Goal: Task Accomplishment & Management: Manage account settings

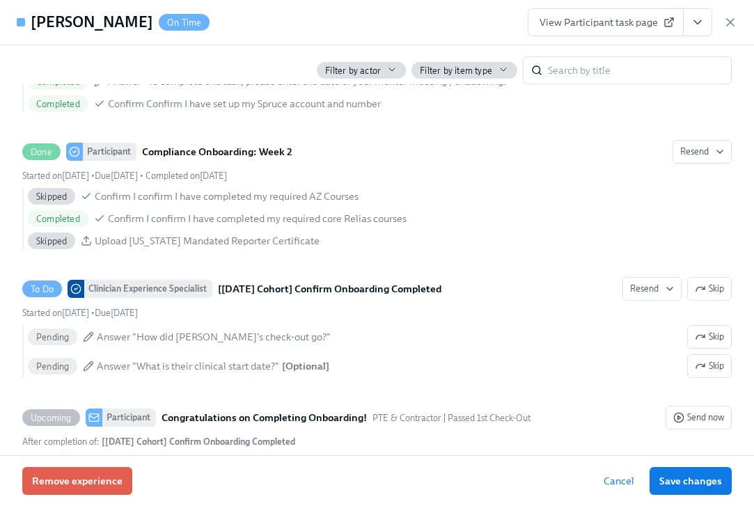
scroll to position [2584, 0]
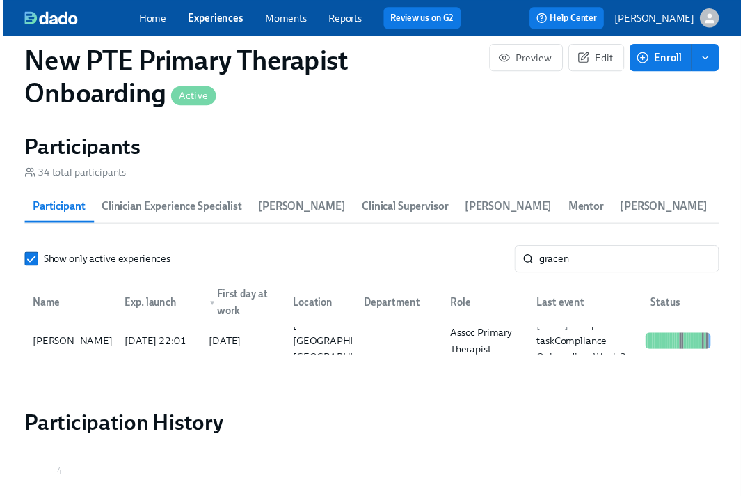
scroll to position [1264, 0]
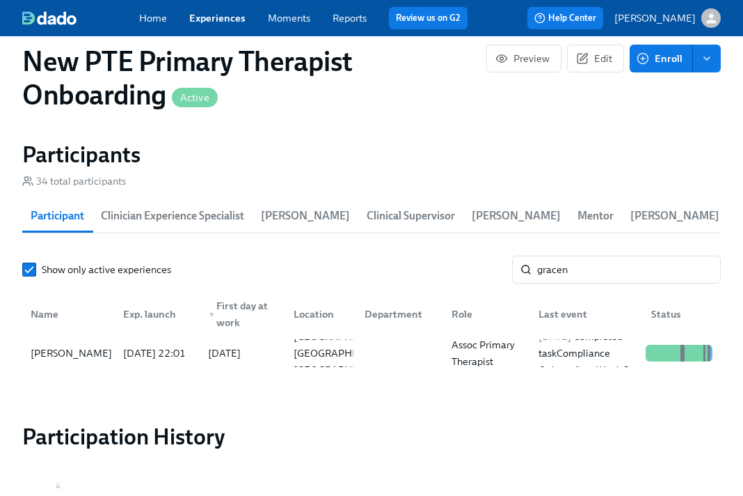
click at [221, 18] on link "Experiences" at bounding box center [217, 18] width 56 height 13
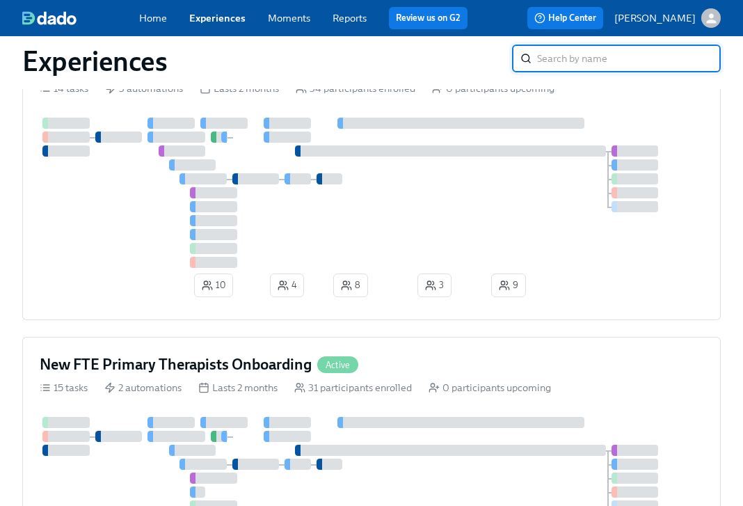
scroll to position [491, 0]
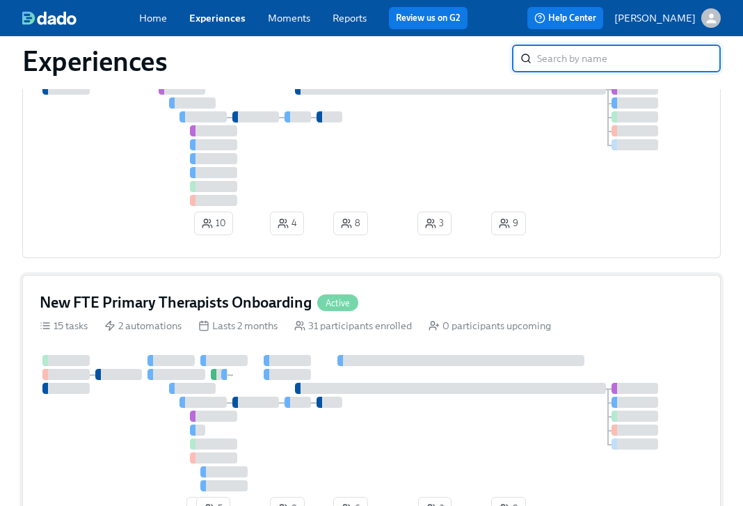
click at [406, 299] on div "New FTE Primary Therapists Onboarding Active" at bounding box center [372, 302] width 664 height 21
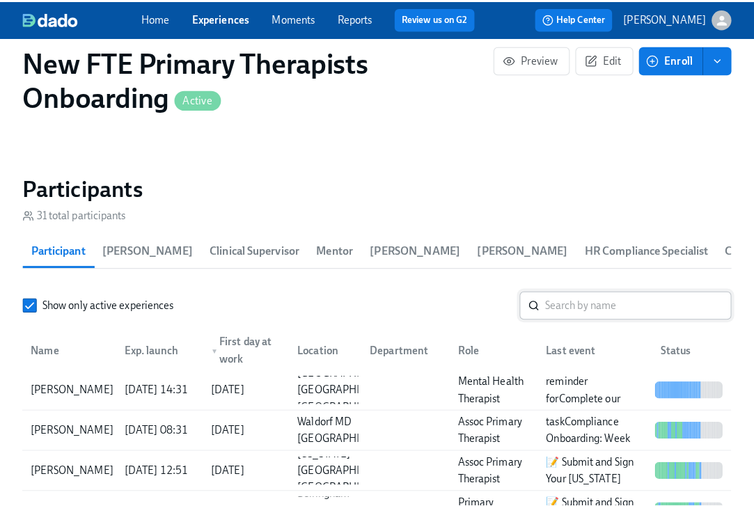
scroll to position [1141, 0]
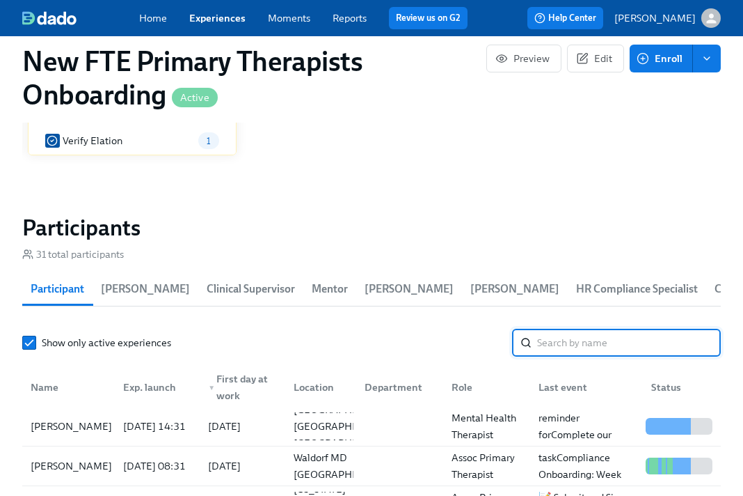
click at [592, 342] on input "search" at bounding box center [629, 343] width 184 height 28
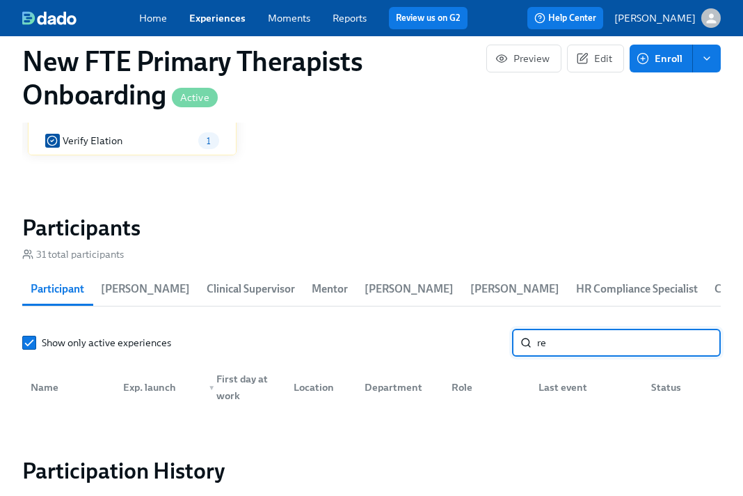
type input "r"
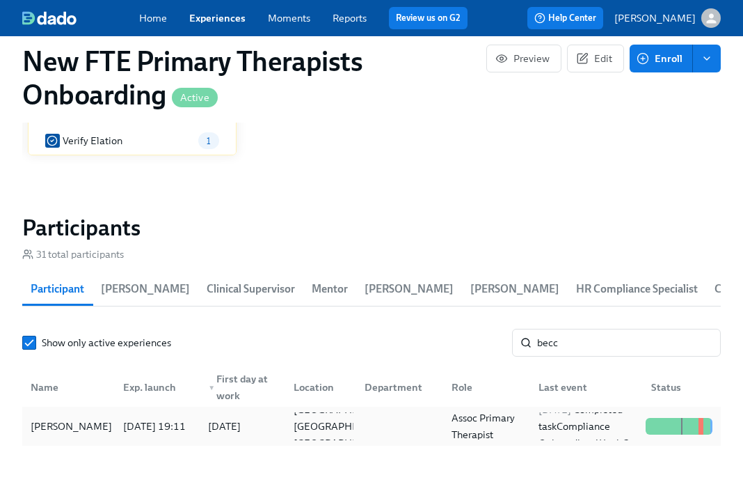
click at [54, 419] on div "[PERSON_NAME]" at bounding box center [71, 426] width 93 height 17
click at [572, 346] on input "becc" at bounding box center [629, 343] width 184 height 28
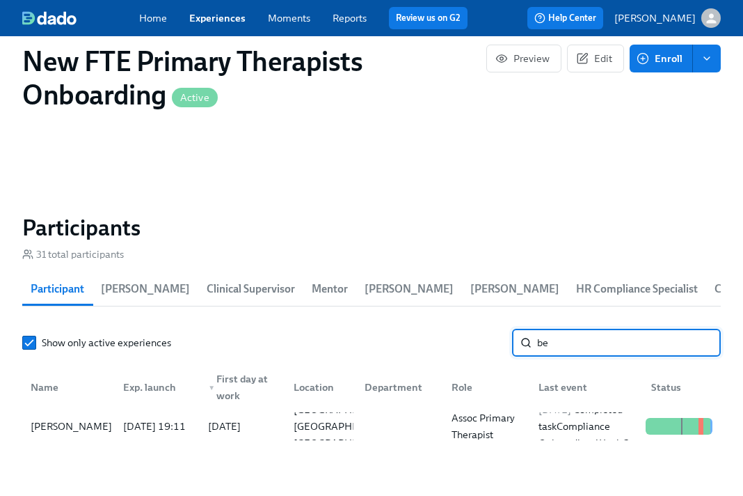
type input "b"
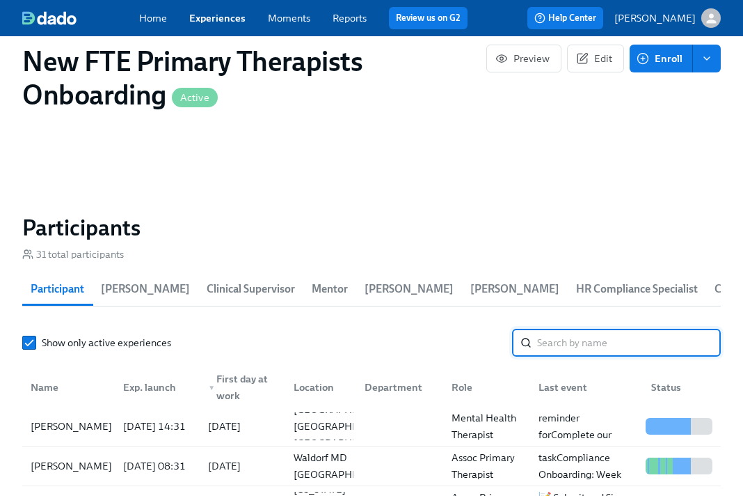
type input "P"
click at [218, 12] on link "Experiences" at bounding box center [217, 18] width 56 height 13
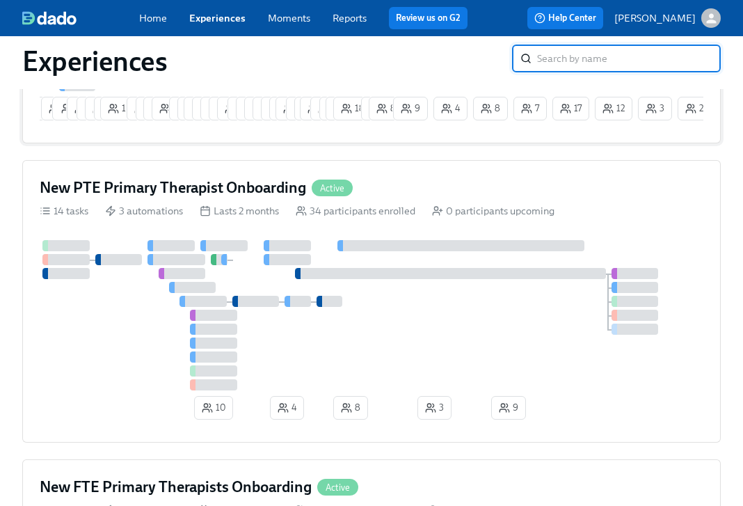
scroll to position [167, 0]
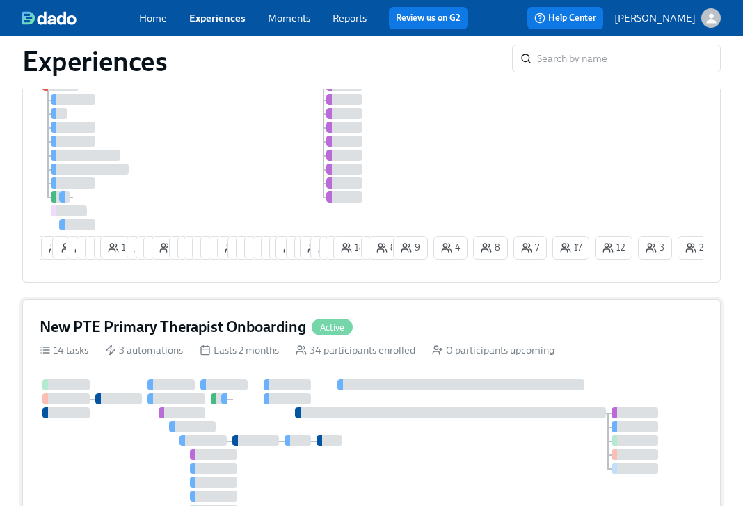
click at [388, 332] on div "New PTE Primary Therapist Onboarding Active" at bounding box center [372, 327] width 664 height 21
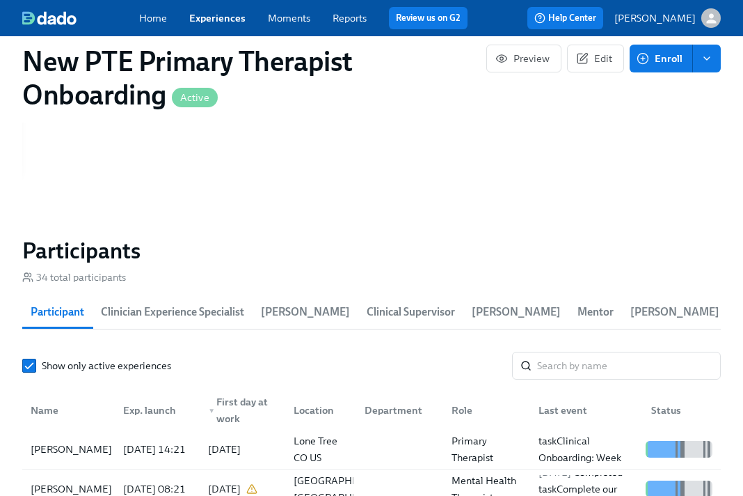
scroll to position [1126, 0]
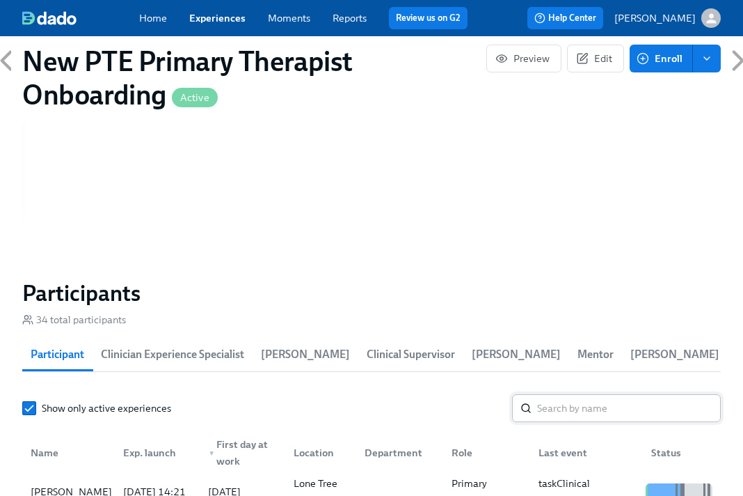
click at [601, 405] on input "search" at bounding box center [629, 408] width 184 height 28
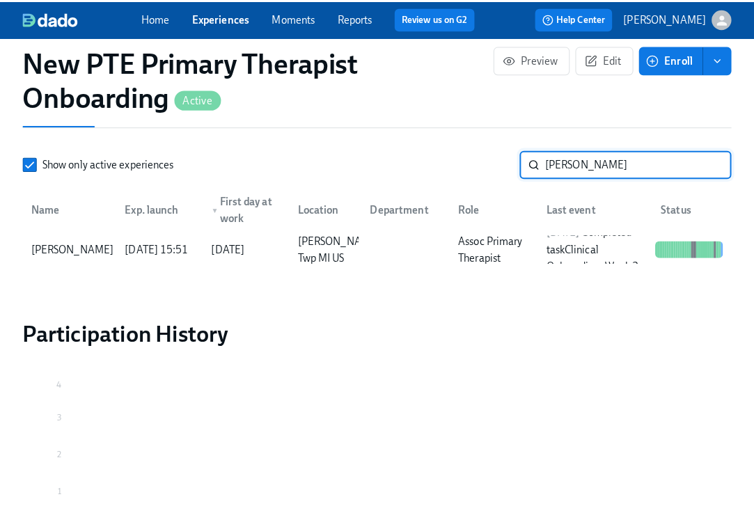
scroll to position [1376, 0]
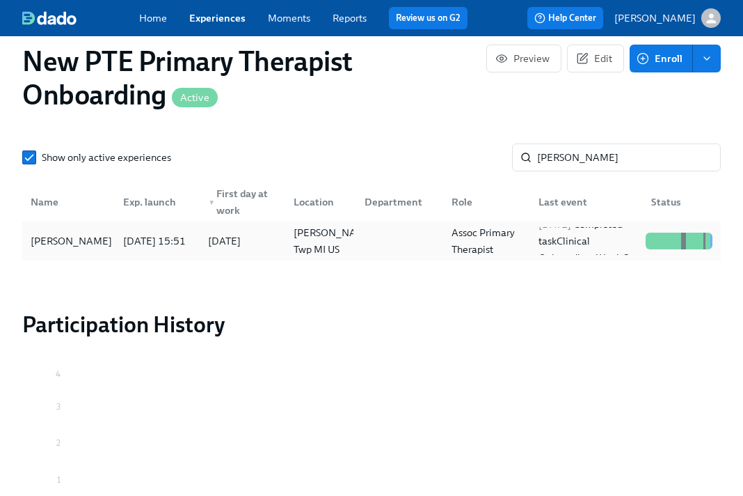
click at [47, 233] on div "[PERSON_NAME]" at bounding box center [71, 241] width 93 height 17
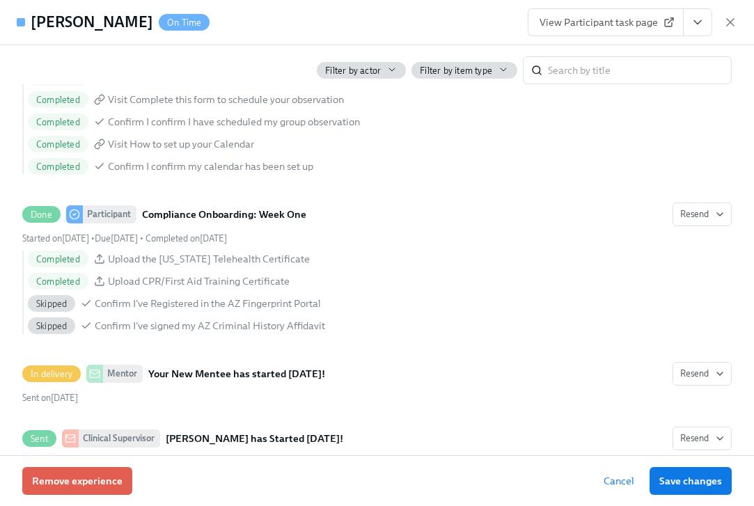
scroll to position [1530, 0]
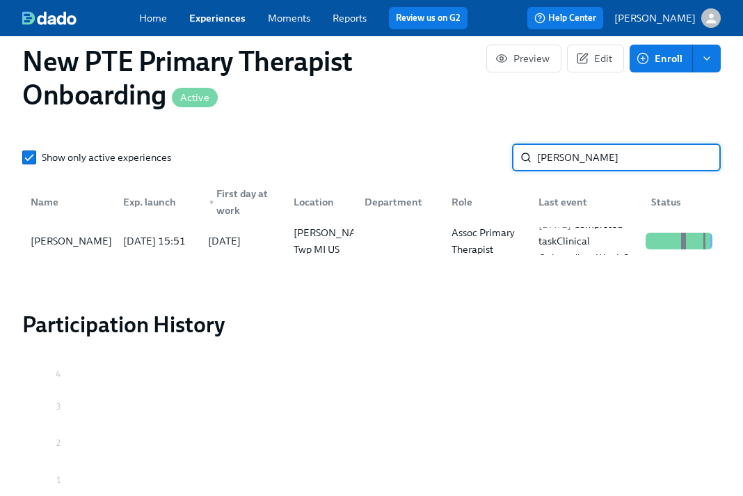
click at [621, 164] on input "[PERSON_NAME]" at bounding box center [629, 157] width 184 height 28
type input "m"
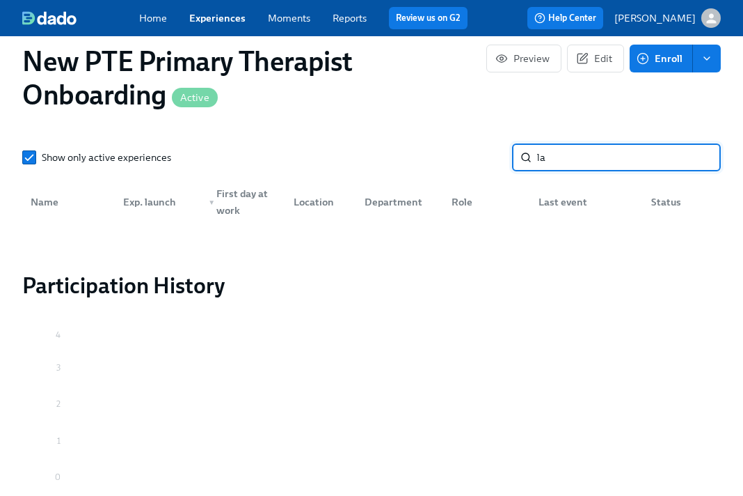
type input "l"
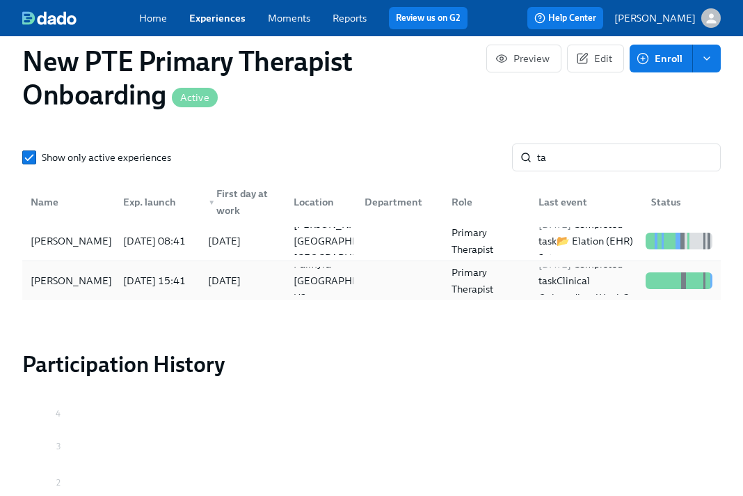
click at [112, 289] on div "[DATE] 15:41" at bounding box center [154, 281] width 85 height 28
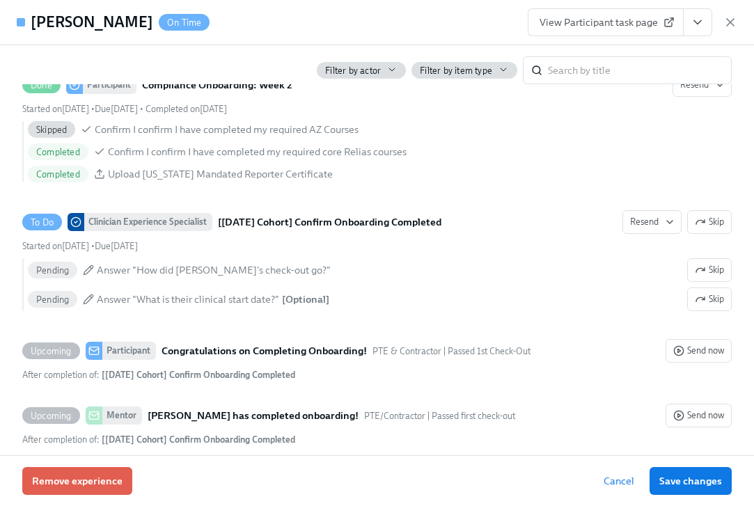
scroll to position [3041, 0]
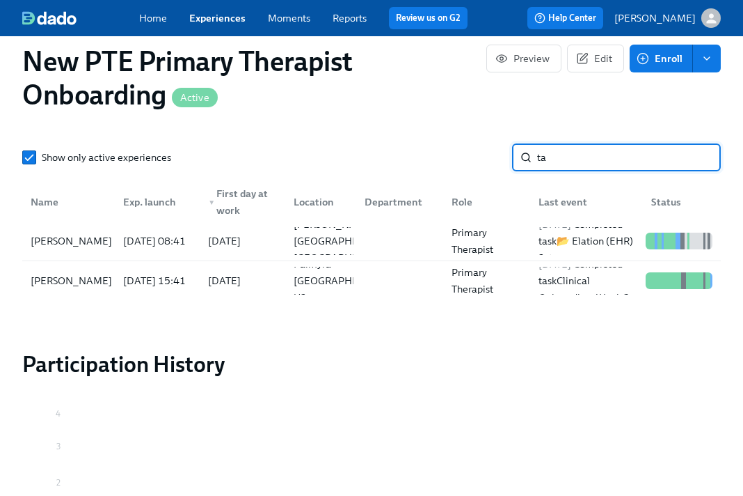
click at [576, 160] on input "ta" at bounding box center [629, 157] width 184 height 28
type input "t"
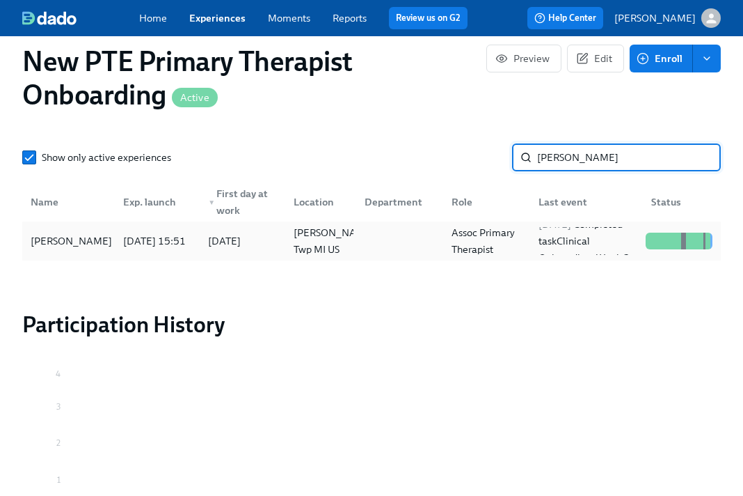
click at [83, 249] on div "[PERSON_NAME]" at bounding box center [71, 241] width 93 height 17
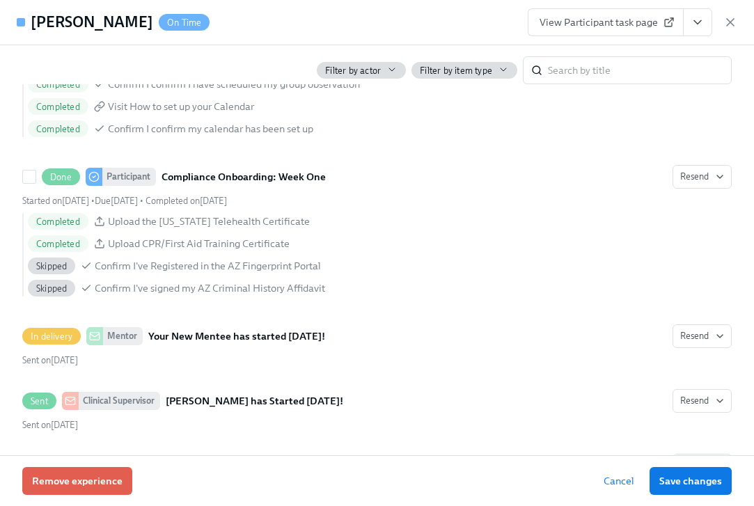
scroll to position [1386, 0]
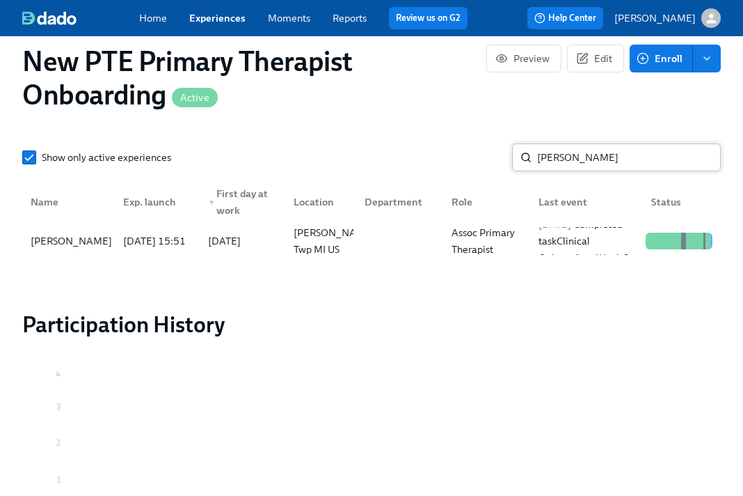
click at [619, 156] on input "[PERSON_NAME]" at bounding box center [629, 157] width 184 height 28
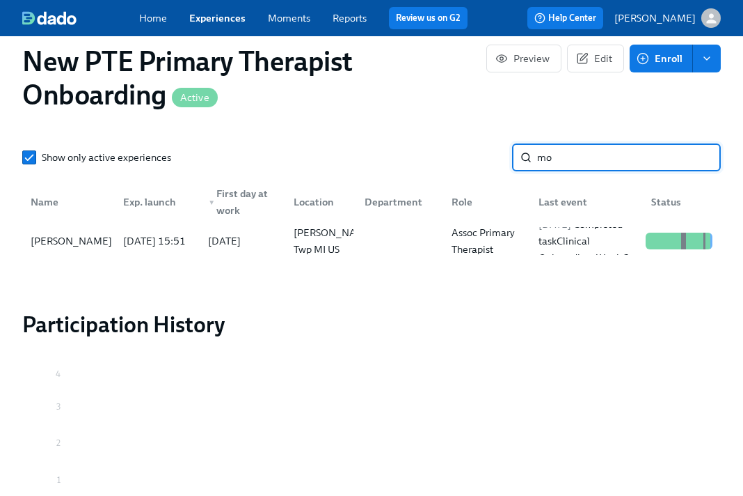
type input "m"
type input "[PERSON_NAME]"
click at [67, 248] on div "[PERSON_NAME]" at bounding box center [71, 241] width 93 height 17
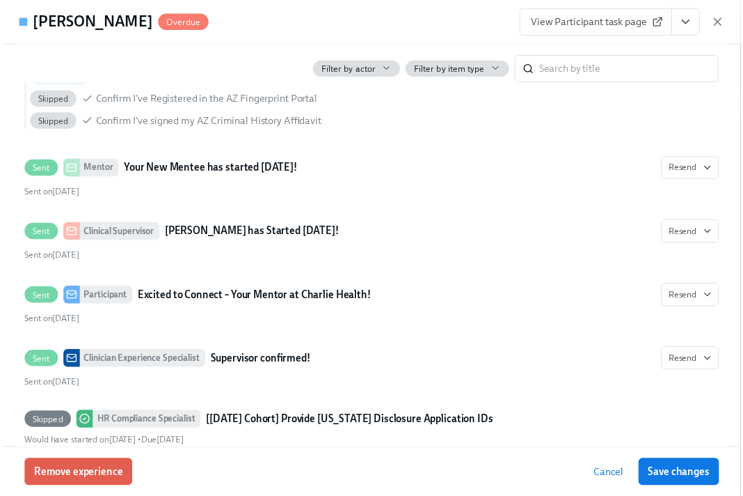
scroll to position [1459, 0]
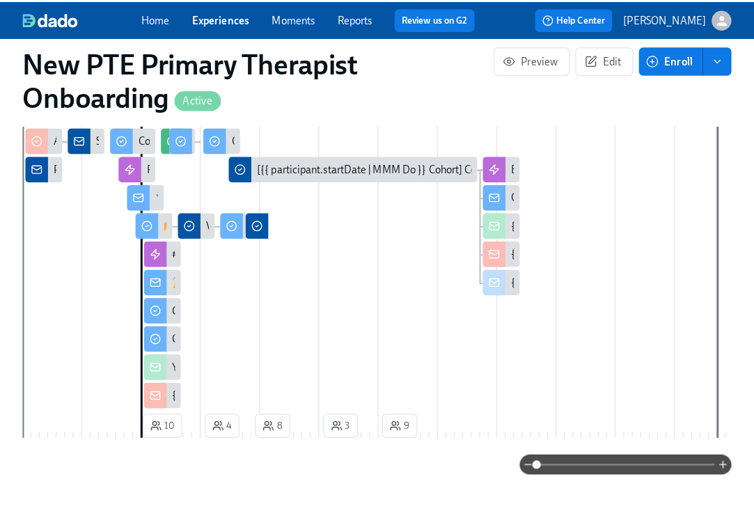
scroll to position [608, 0]
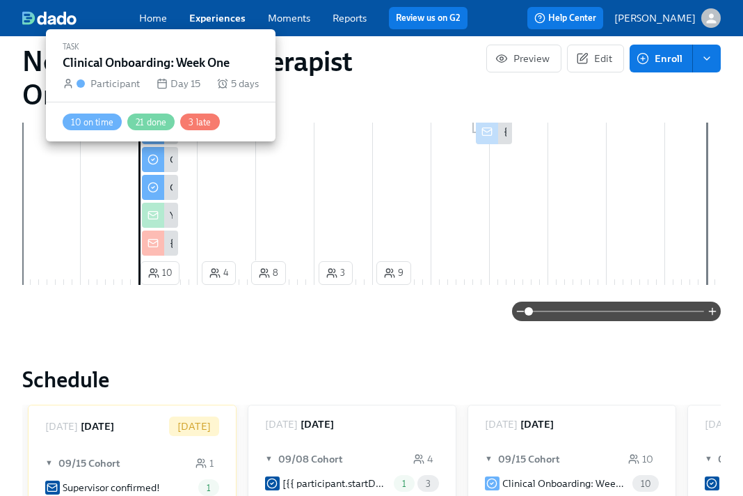
click at [164, 164] on div "Clinical Onboarding: Week One" at bounding box center [160, 159] width 36 height 25
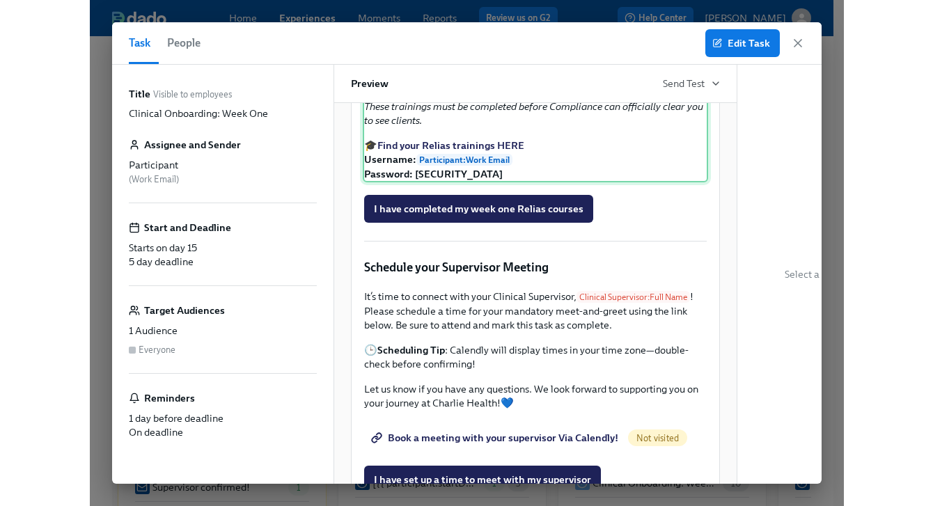
scroll to position [1037, 0]
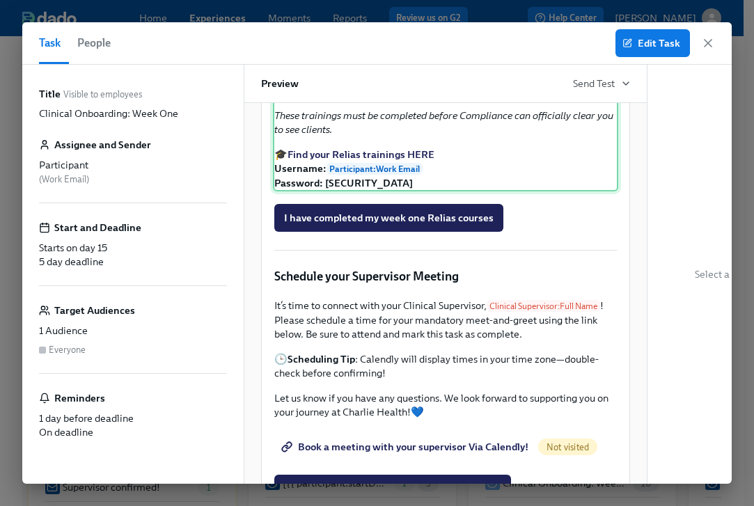
click at [402, 191] on div "It's time to complete your Essential Relias Trainings ! These courses are desig…" at bounding box center [445, 62] width 345 height 260
click at [730, 172] on div "Back Text" at bounding box center [757, 274] width 221 height 419
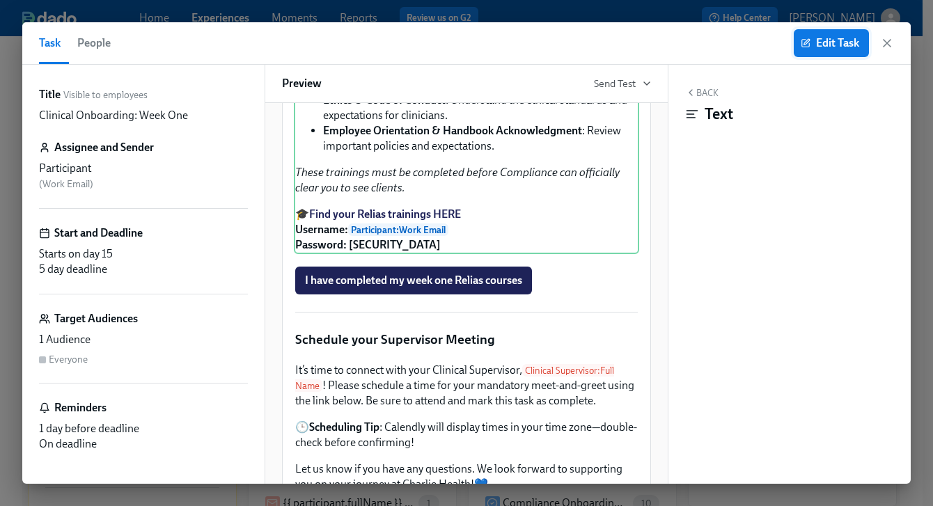
click at [817, 54] on button "Edit Task" at bounding box center [831, 43] width 75 height 28
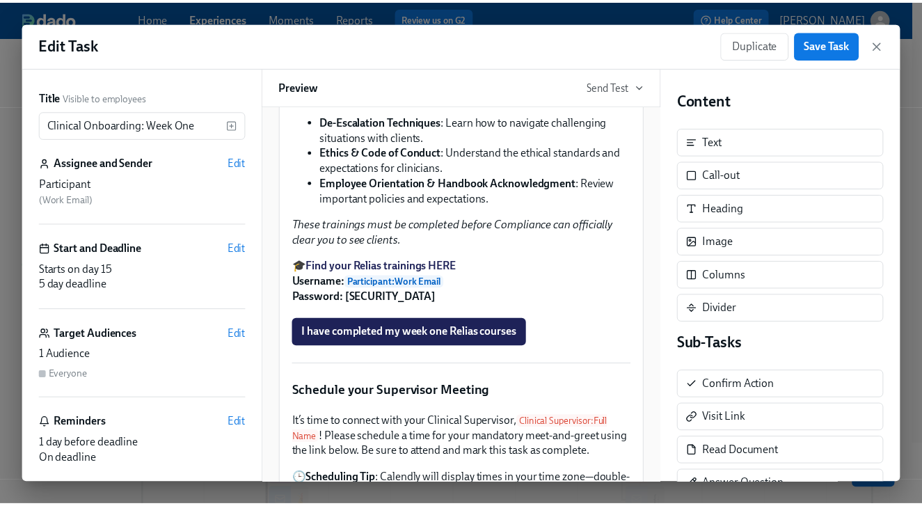
scroll to position [987, 0]
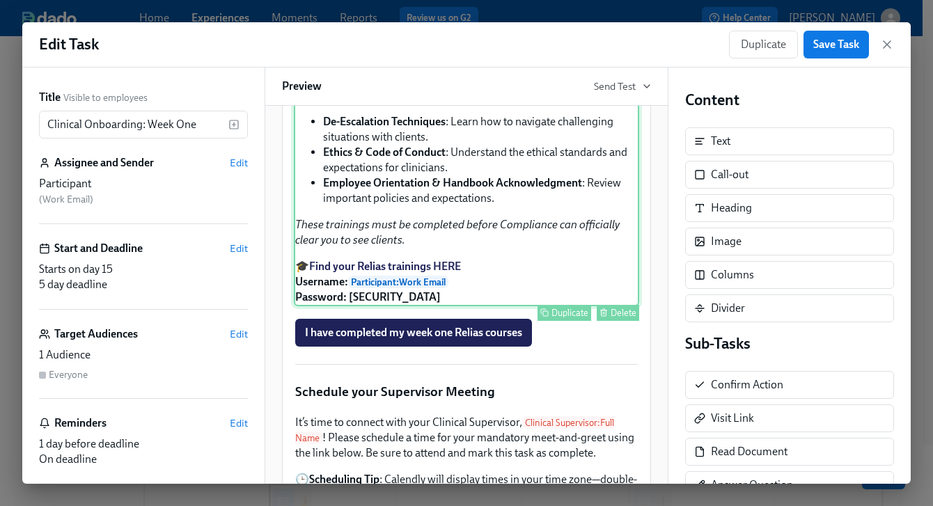
click at [486, 306] on div "It's time to complete your Essential Relias Trainings ! These courses are desig…" at bounding box center [466, 165] width 345 height 281
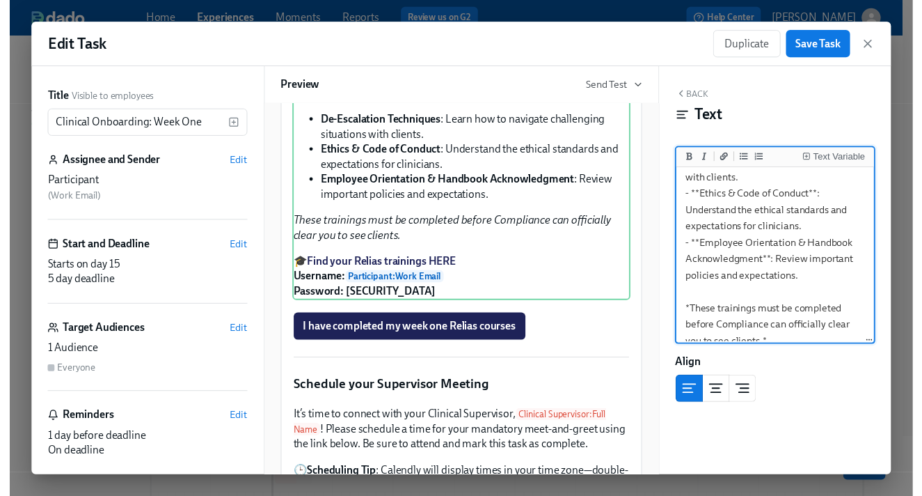
scroll to position [265, 0]
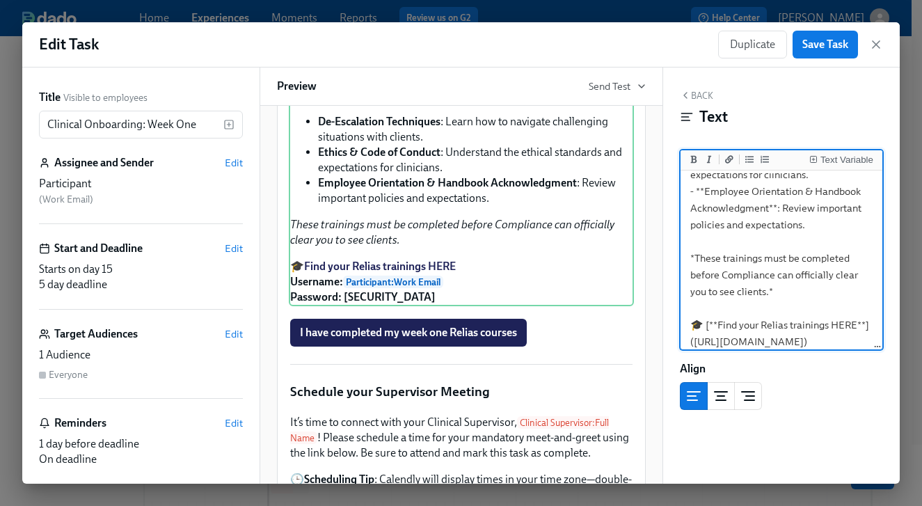
click at [812, 226] on textarea "It's time to complete your **Essential Relias Trainings**! These courses are de…" at bounding box center [782, 150] width 197 height 482
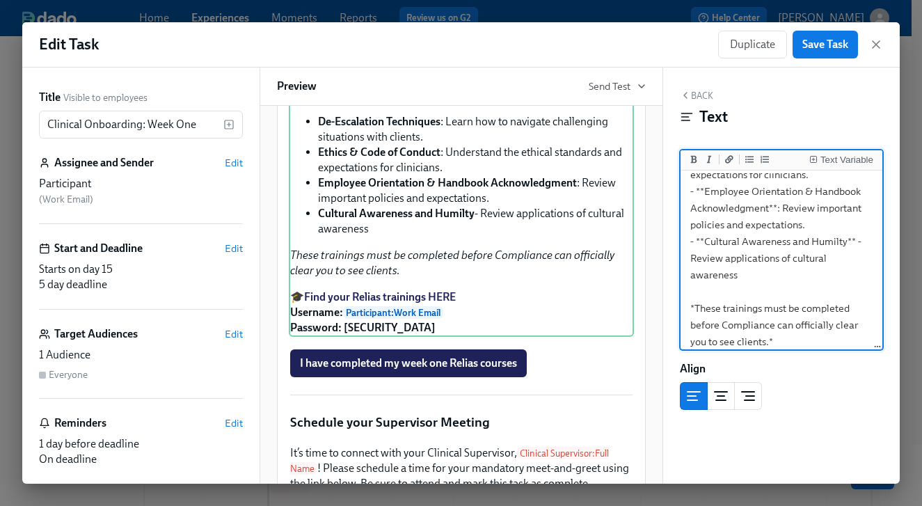
click at [723, 256] on textarea "It's time to complete your **Essential Relias Trainings**! These courses are de…" at bounding box center [782, 175] width 197 height 532
type textarea "It's time to complete your **Essential Relias Trainings**! These courses are de…"
click at [814, 49] on span "Save Task" at bounding box center [826, 45] width 46 height 14
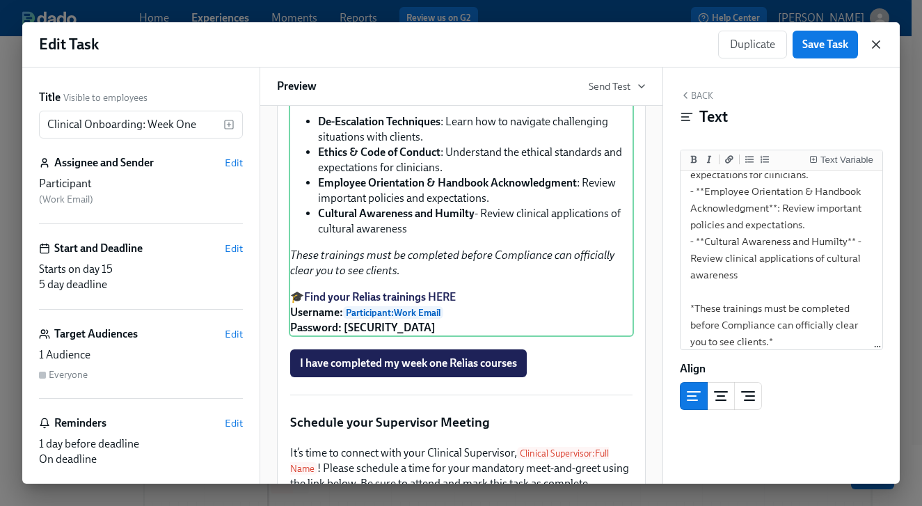
click at [880, 42] on icon "button" at bounding box center [876, 45] width 14 height 14
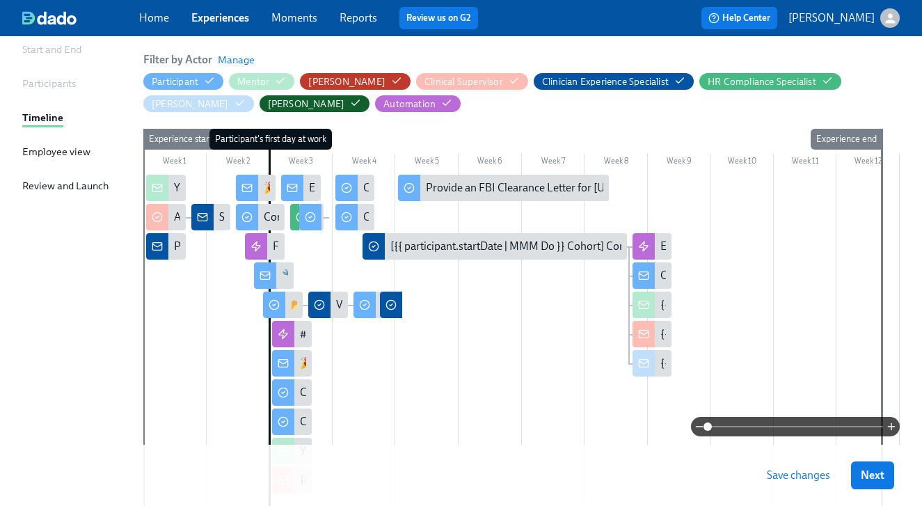
click at [813, 473] on span "Save changes" at bounding box center [798, 475] width 63 height 14
click at [885, 475] on span "Next" at bounding box center [873, 475] width 24 height 14
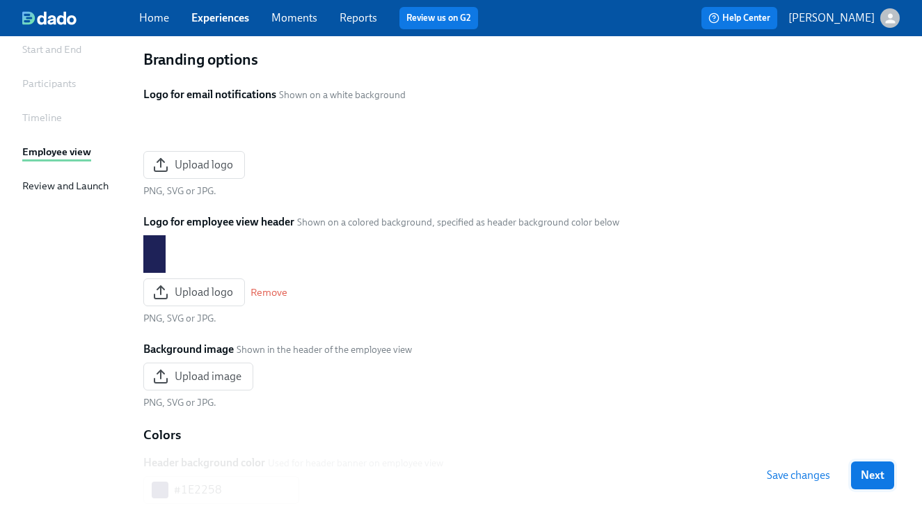
click at [885, 472] on span "Next" at bounding box center [873, 475] width 24 height 14
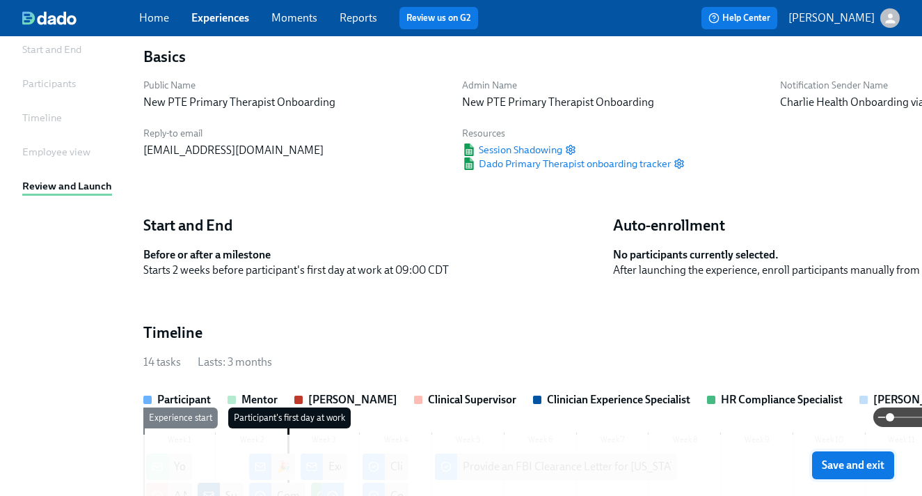
click at [885, 474] on button "Save and exit" at bounding box center [853, 465] width 82 height 28
